Goal: Task Accomplishment & Management: Manage account settings

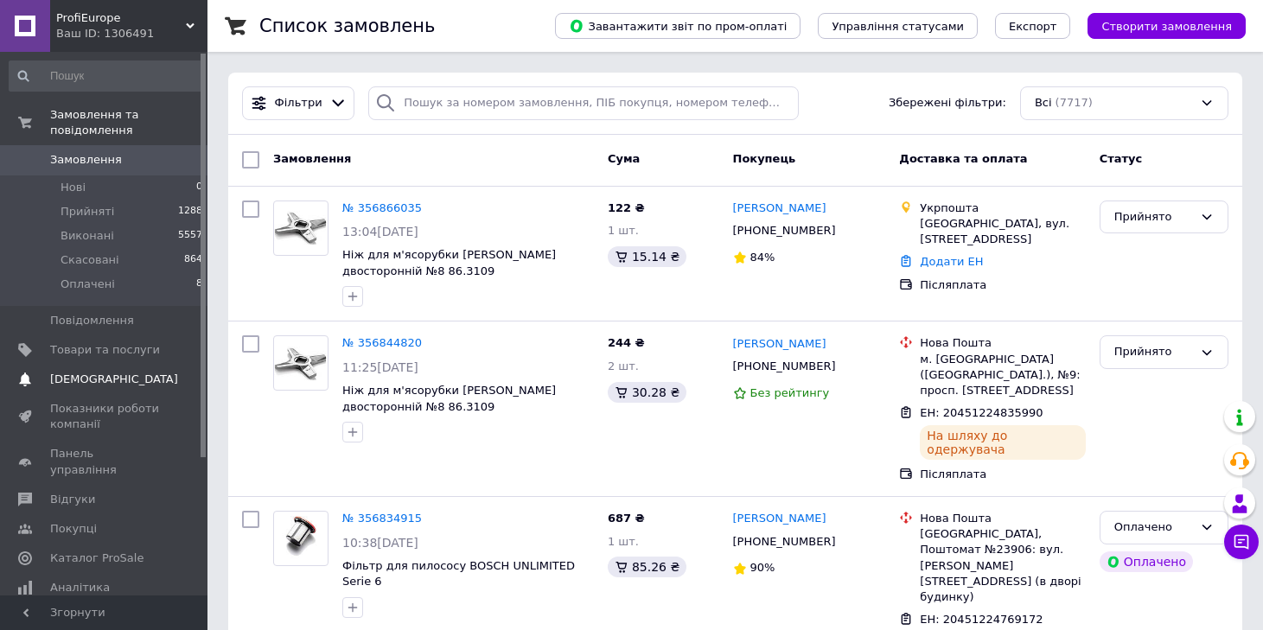
click at [99, 365] on link "Сповіщення 0 0" at bounding box center [106, 379] width 213 height 29
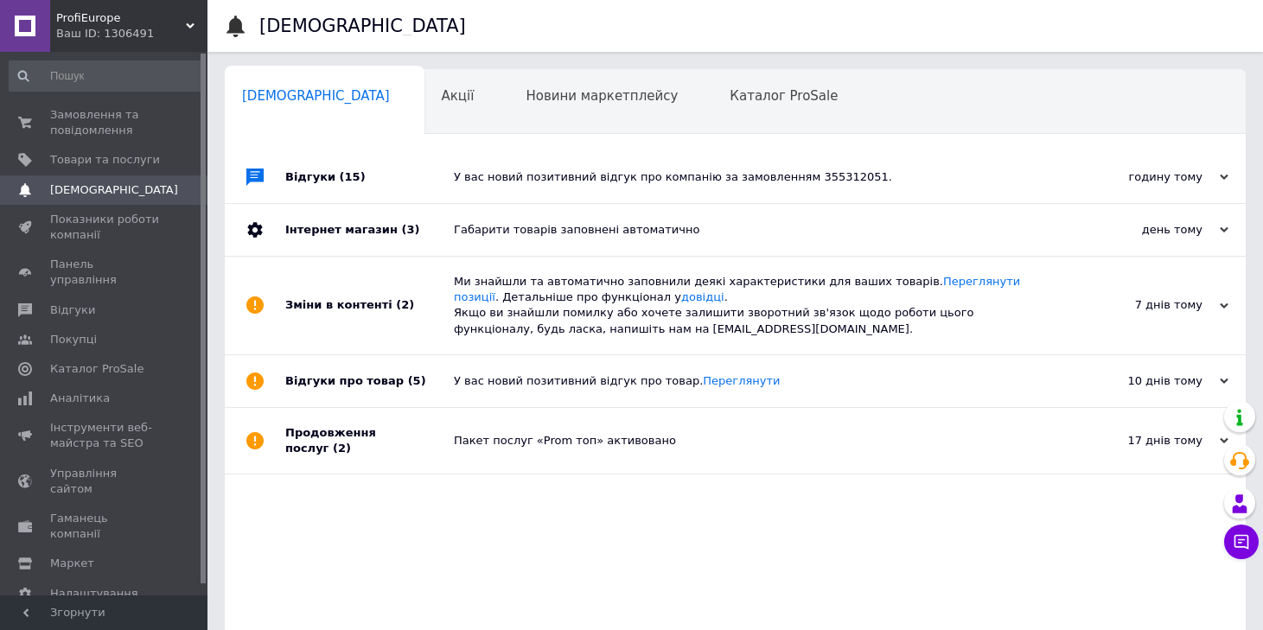
click at [584, 175] on div "У вас новий позитивний відгук про компанію за замовленням 355312051." at bounding box center [755, 177] width 602 height 16
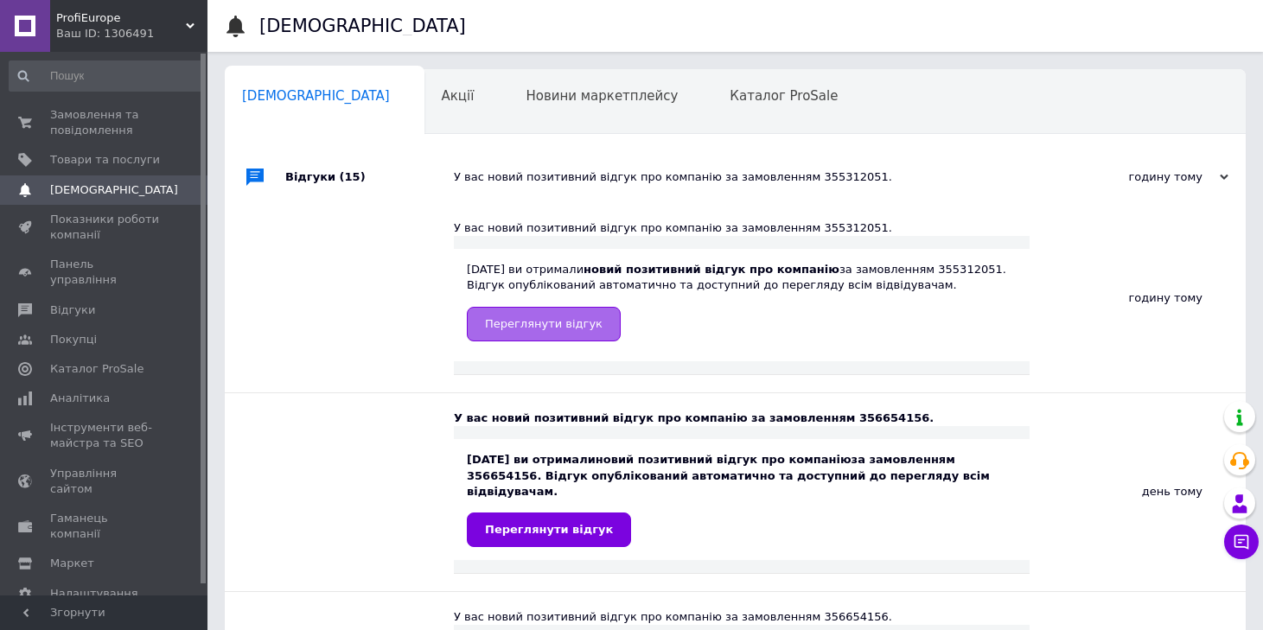
click at [539, 330] on span "Переглянути відгук" at bounding box center [544, 323] width 118 height 13
click at [88, 125] on span "Замовлення та повідомлення" at bounding box center [105, 122] width 110 height 31
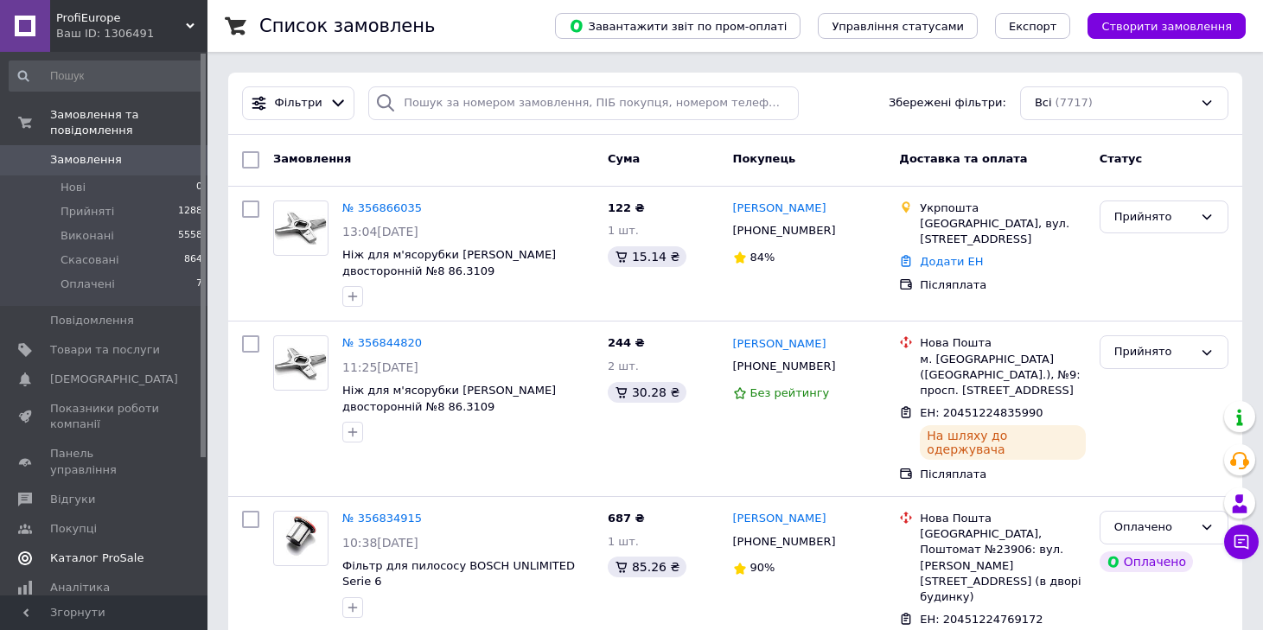
click at [101, 551] on span "Каталог ProSale" at bounding box center [96, 559] width 93 height 16
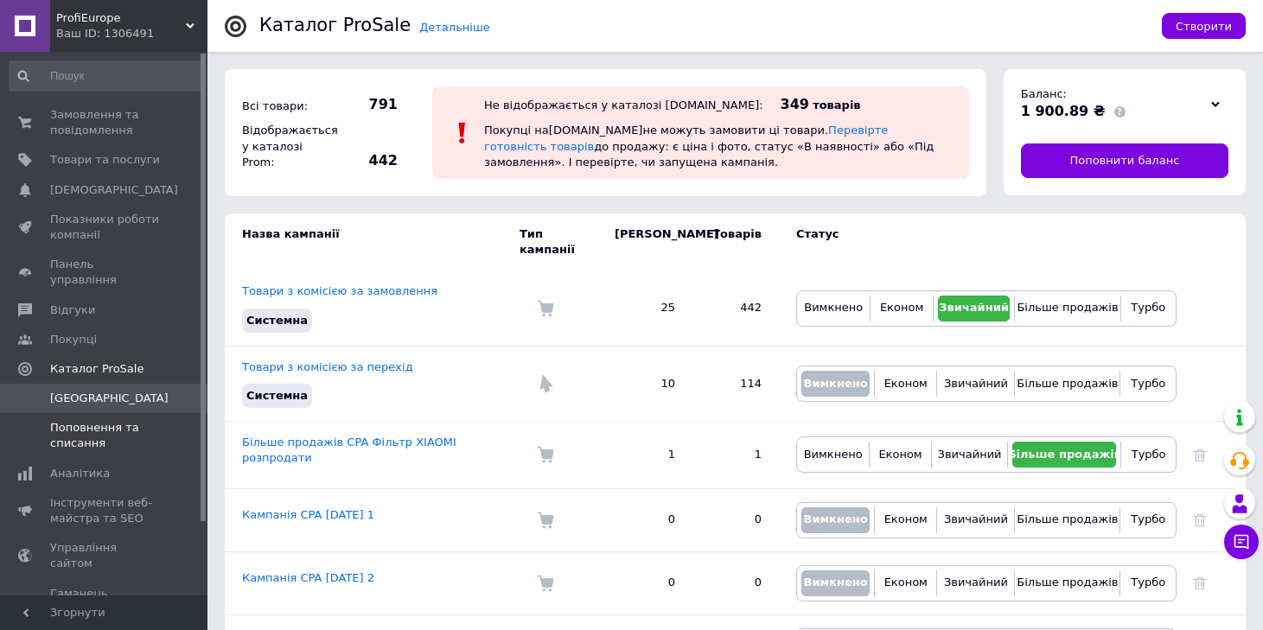
click at [82, 421] on span "Поповнення та списання" at bounding box center [105, 435] width 110 height 31
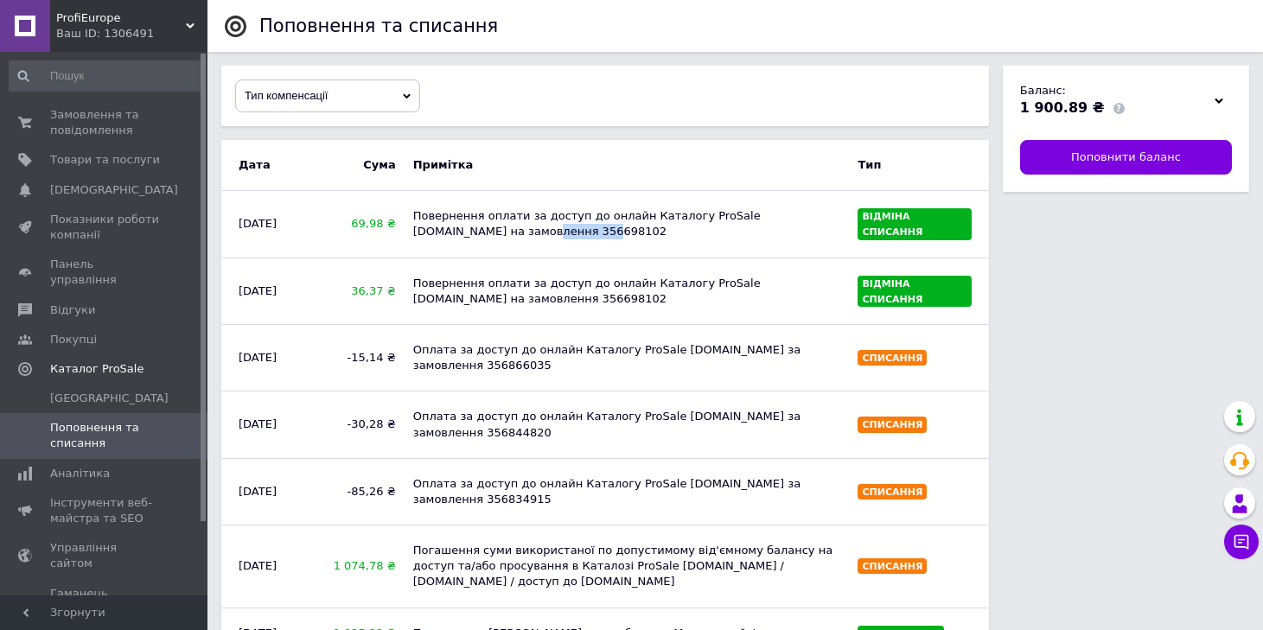
drag, startPoint x: 470, startPoint y: 229, endPoint x: 413, endPoint y: 237, distance: 57.6
click at [413, 237] on div "Повернення оплати за доступ до онлайн Каталогу ProSale [DOMAIN_NAME] на замовле…" at bounding box center [627, 224] width 445 height 48
drag, startPoint x: 413, startPoint y: 237, endPoint x: 439, endPoint y: 237, distance: 25.9
copy div "356698102"
click at [542, 234] on div "Повернення оплати за доступ до онлайн Каталогу ProSale [DOMAIN_NAME] на замовле…" at bounding box center [627, 224] width 445 height 48
